Goal: Information Seeking & Learning: Learn about a topic

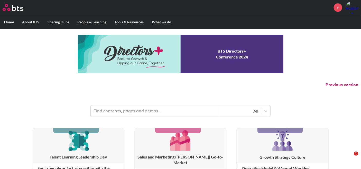
click at [155, 110] on input "text" at bounding box center [155, 110] width 128 height 11
type input "multipliers"
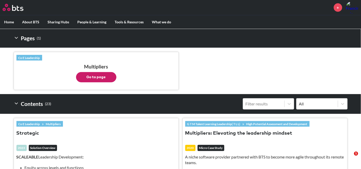
scroll to position [97, 0]
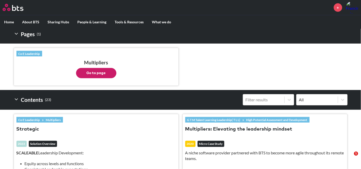
click at [95, 69] on button "Go to page" at bounding box center [96, 73] width 40 height 10
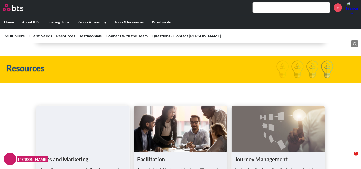
scroll to position [1248, 0]
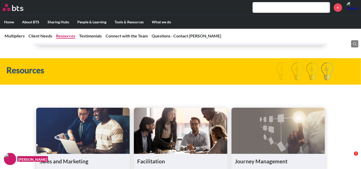
click at [57, 35] on link "Resources" at bounding box center [65, 35] width 19 height 5
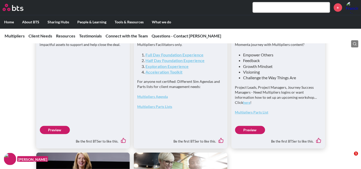
scroll to position [1381, 0]
click at [61, 134] on link "Preview" at bounding box center [55, 130] width 30 height 8
